Goal: Check status: Check status

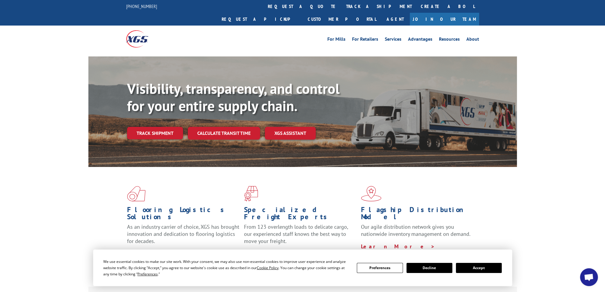
click at [468, 270] on button "Accept" at bounding box center [479, 268] width 46 height 10
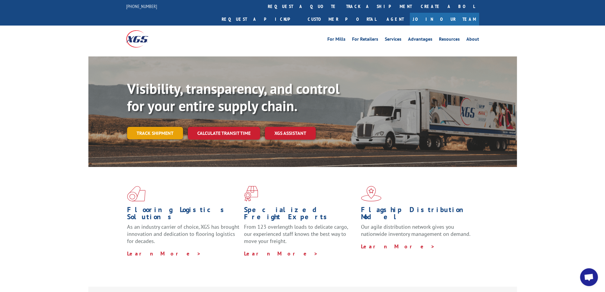
click at [151, 127] on link "Track shipment" at bounding box center [155, 133] width 56 height 12
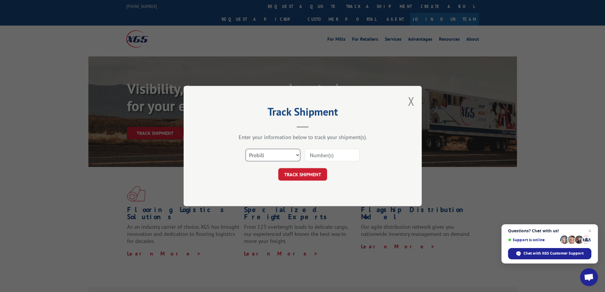
click at [290, 154] on select "Select category... Probill BOL PO" at bounding box center [272, 155] width 55 height 12
click at [326, 157] on input at bounding box center [332, 155] width 55 height 12
paste input "17355016"
type input "17355016"
click at [300, 172] on button "TRACK SHIPMENT" at bounding box center [302, 174] width 49 height 12
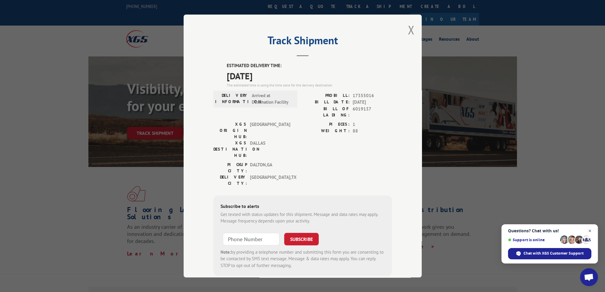
click at [589, 230] on span "Close chat" at bounding box center [589, 230] width 7 height 7
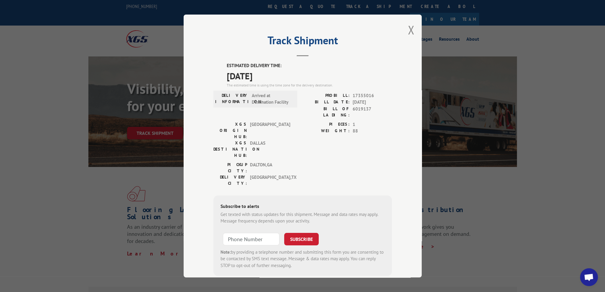
click at [500, 181] on div "Track Shipment ESTIMATED DELIVERY TIME: [DATE] The estimated time is using the …" at bounding box center [302, 146] width 605 height 292
click at [410, 31] on button "Close modal" at bounding box center [410, 30] width 7 height 16
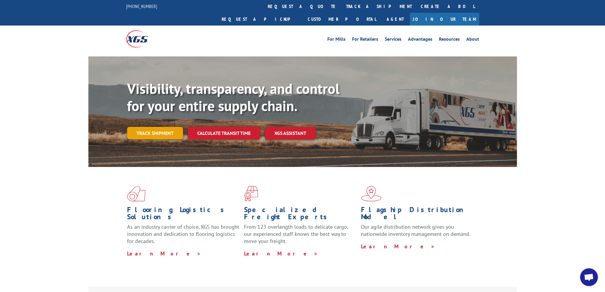
click at [164, 127] on link "Track shipment" at bounding box center [155, 133] width 56 height 12
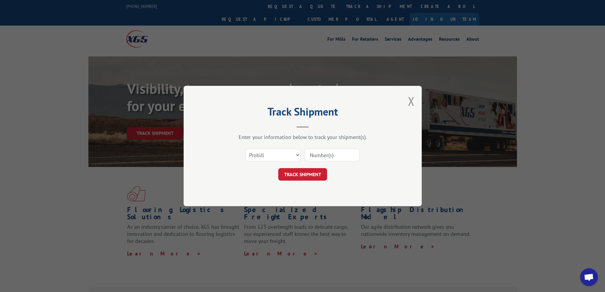
click at [325, 156] on input at bounding box center [332, 155] width 55 height 12
paste input "17355016"
type input "17355016"
click at [300, 175] on button "TRACK SHIPMENT" at bounding box center [302, 174] width 49 height 12
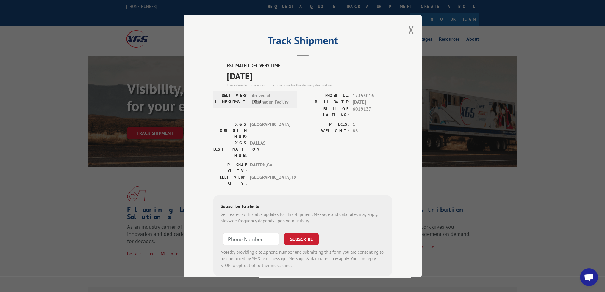
drag, startPoint x: 408, startPoint y: 26, endPoint x: 411, endPoint y: 34, distance: 9.2
click at [408, 26] on button "Close modal" at bounding box center [410, 30] width 7 height 16
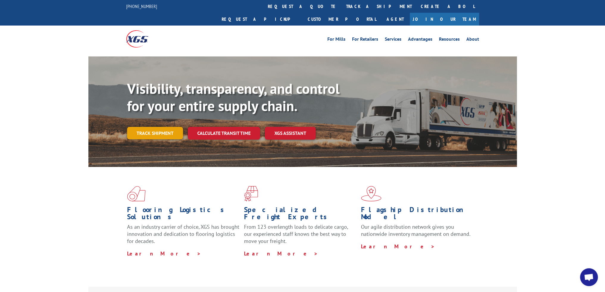
click at [149, 127] on link "Track shipment" at bounding box center [155, 133] width 56 height 12
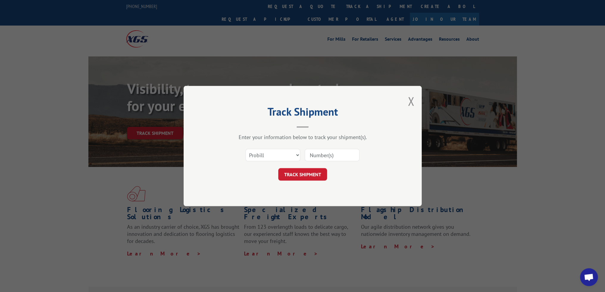
click at [323, 158] on input at bounding box center [332, 155] width 55 height 12
paste input "[EMAIL_ADDRESS][DOMAIN_NAME]"
type input "[EMAIL_ADDRESS][DOMAIN_NAME]"
drag, startPoint x: 355, startPoint y: 154, endPoint x: 206, endPoint y: 151, distance: 149.0
click at [210, 152] on div "Track Shipment Enter your information below to track your shipment(s). Select c…" at bounding box center [302, 146] width 238 height 120
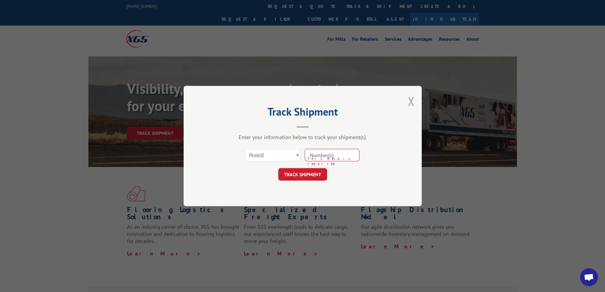
click at [410, 106] on button "Close modal" at bounding box center [410, 101] width 7 height 16
